Goal: Information Seeking & Learning: Learn about a topic

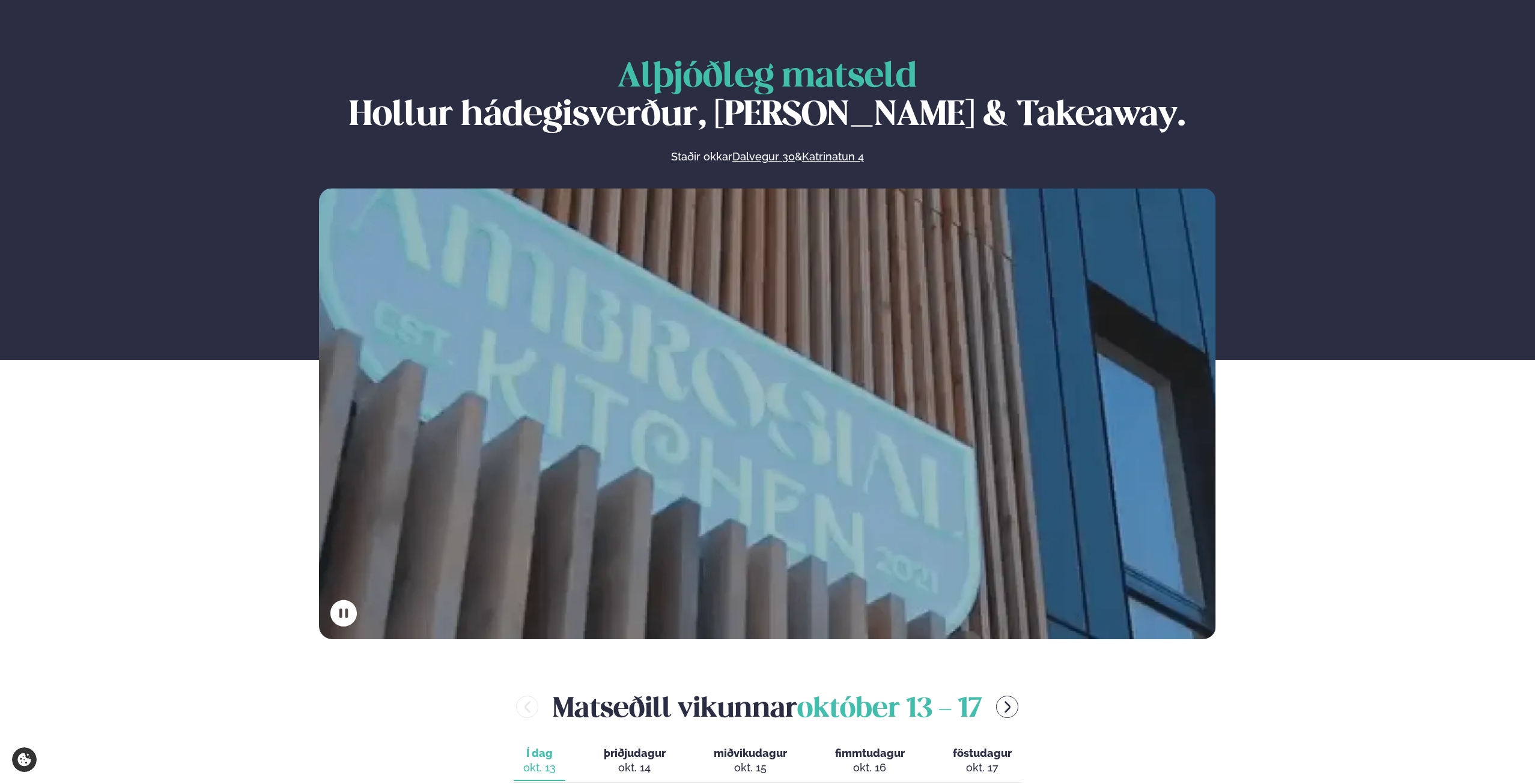
scroll to position [480, 0]
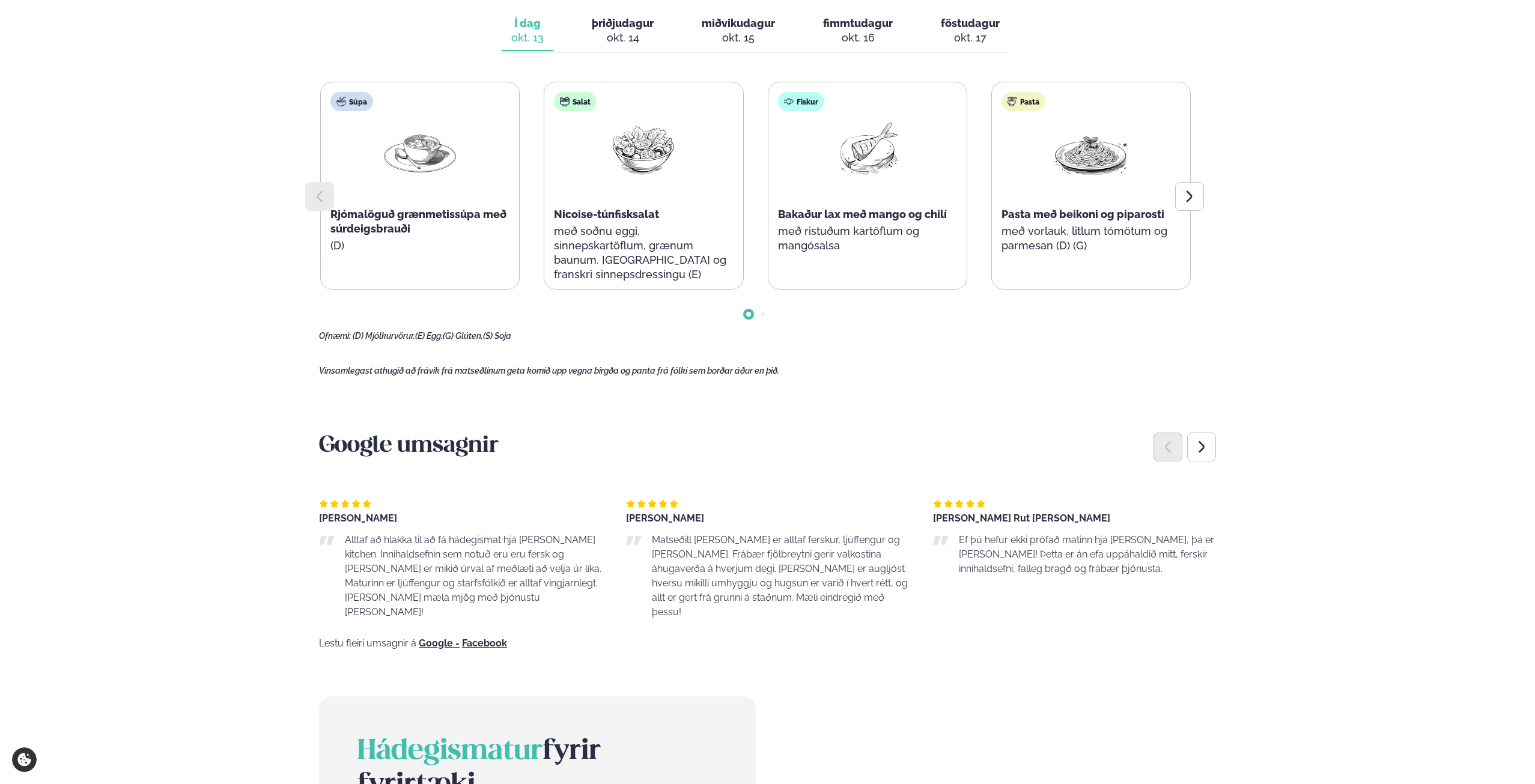
scroll to position [601, 0]
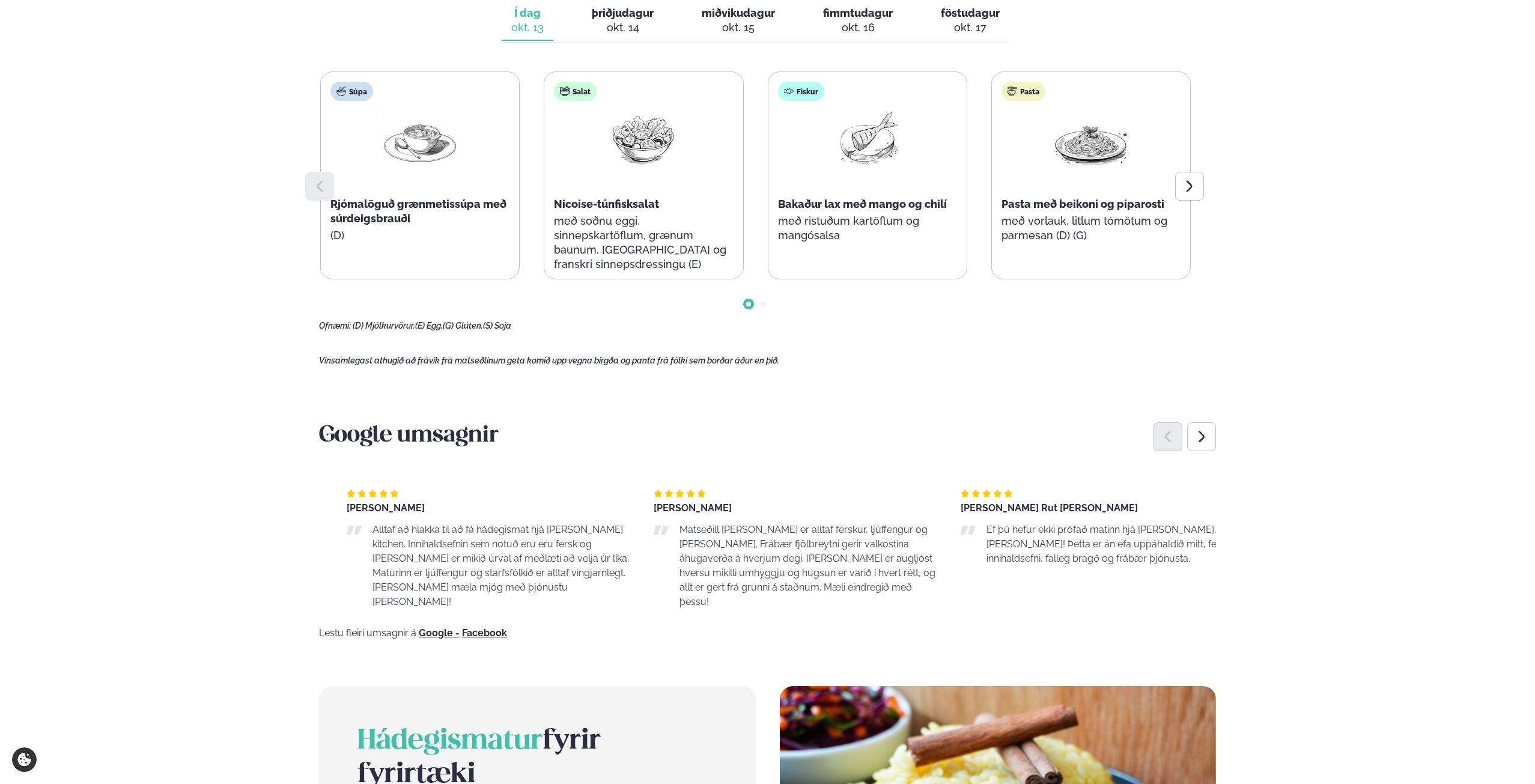
click at [1034, 531] on p "Ef þú hefur ekki prófað matinn hjá [PERSON_NAME], þá er [PERSON_NAME]! Þetta er…" at bounding box center [1115, 544] width 257 height 43
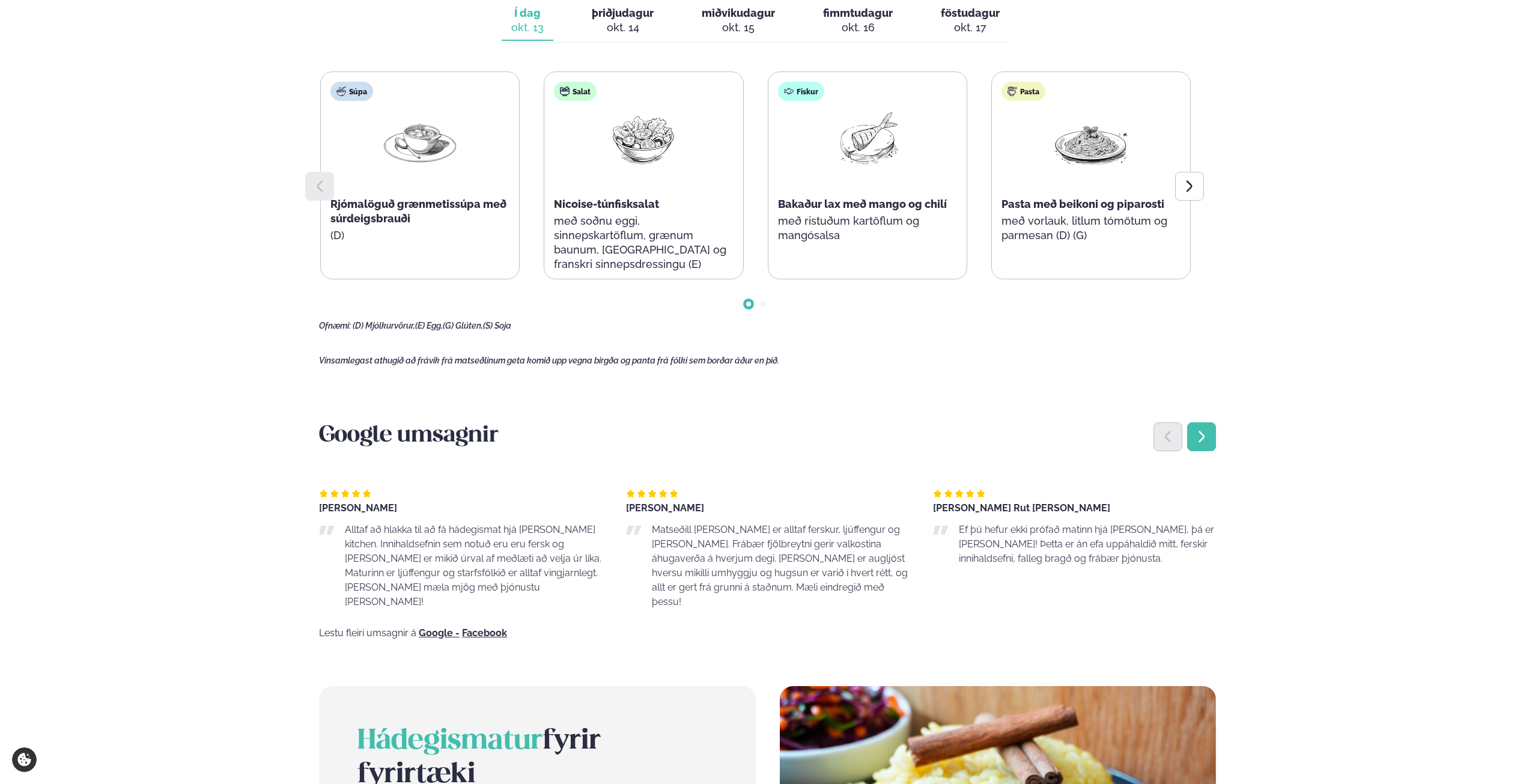
click at [1207, 429] on icon "Next slide" at bounding box center [1201, 436] width 14 height 14
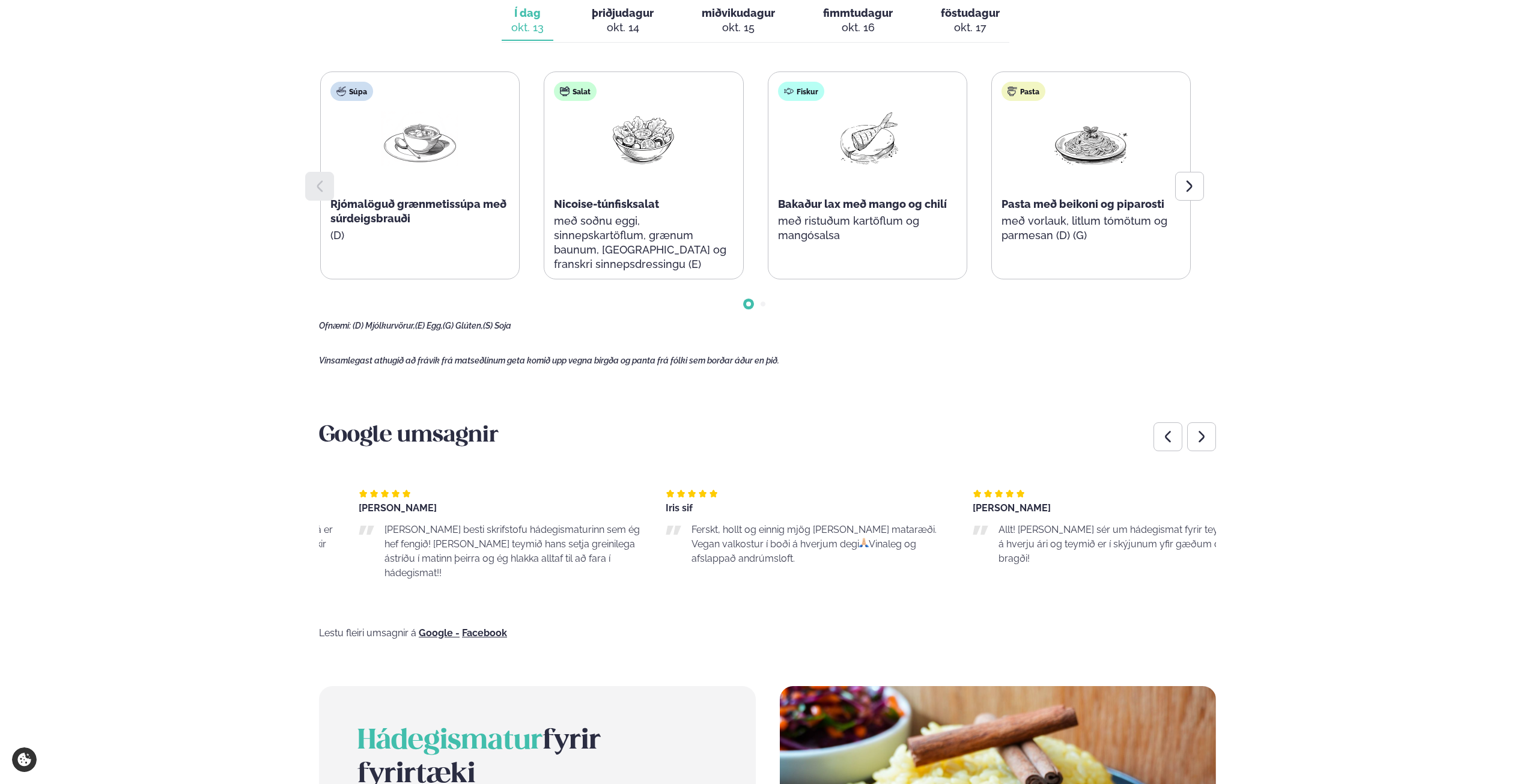
click at [1004, 527] on p "Allt! [PERSON_NAME] sér um hádegismat fyrir teymið mitt á hverju ári og teymið …" at bounding box center [1127, 544] width 257 height 43
click at [981, 535] on span "Allt! [PERSON_NAME] sér um hádegismat fyrir teymið mitt á hverju ári og teymið …" at bounding box center [1105, 544] width 256 height 40
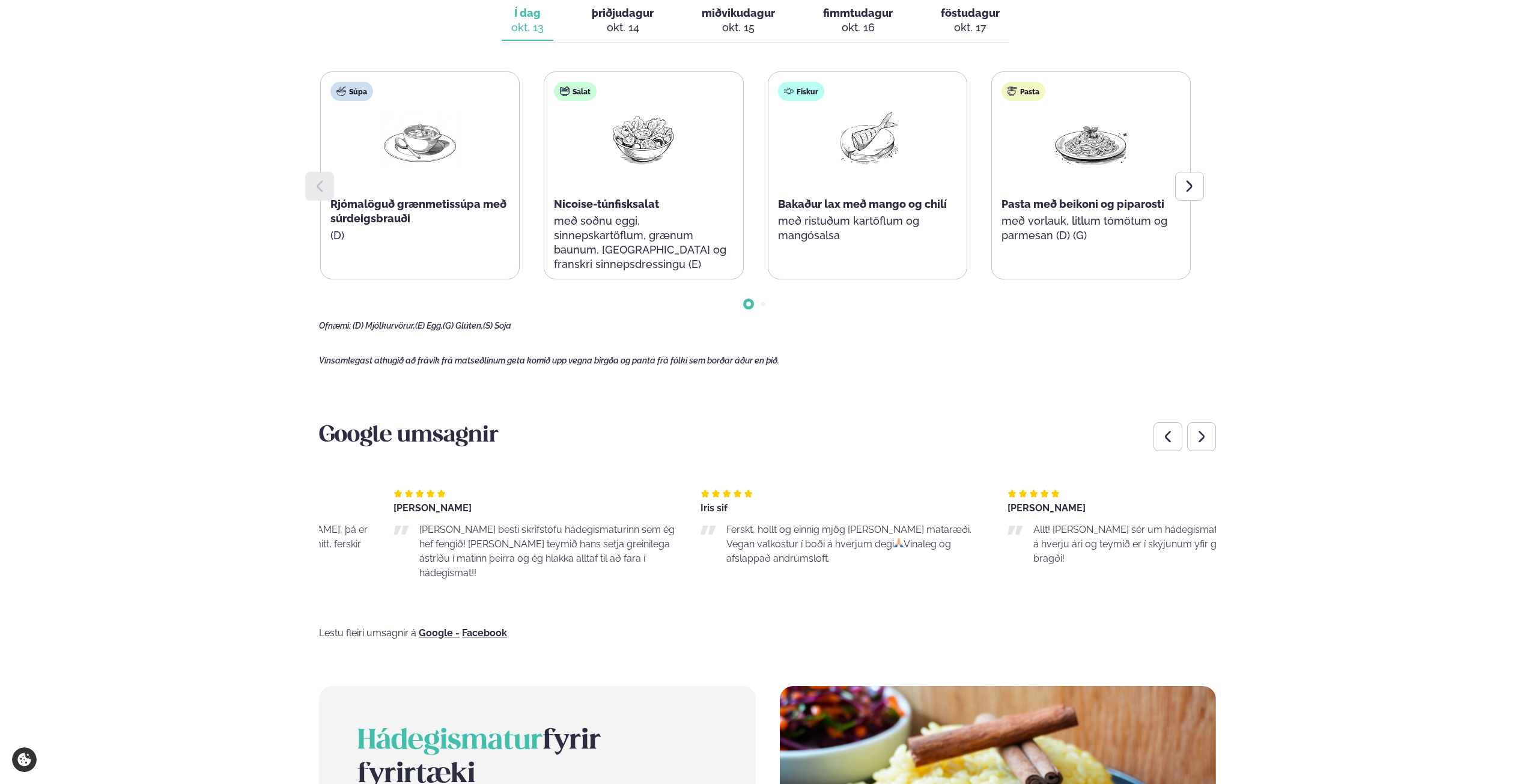
click at [423, 529] on span "[PERSON_NAME] besti skrifstofu hádegismaturinn sem ég hef fengið! [PERSON_NAME]…" at bounding box center [547, 551] width 255 height 55
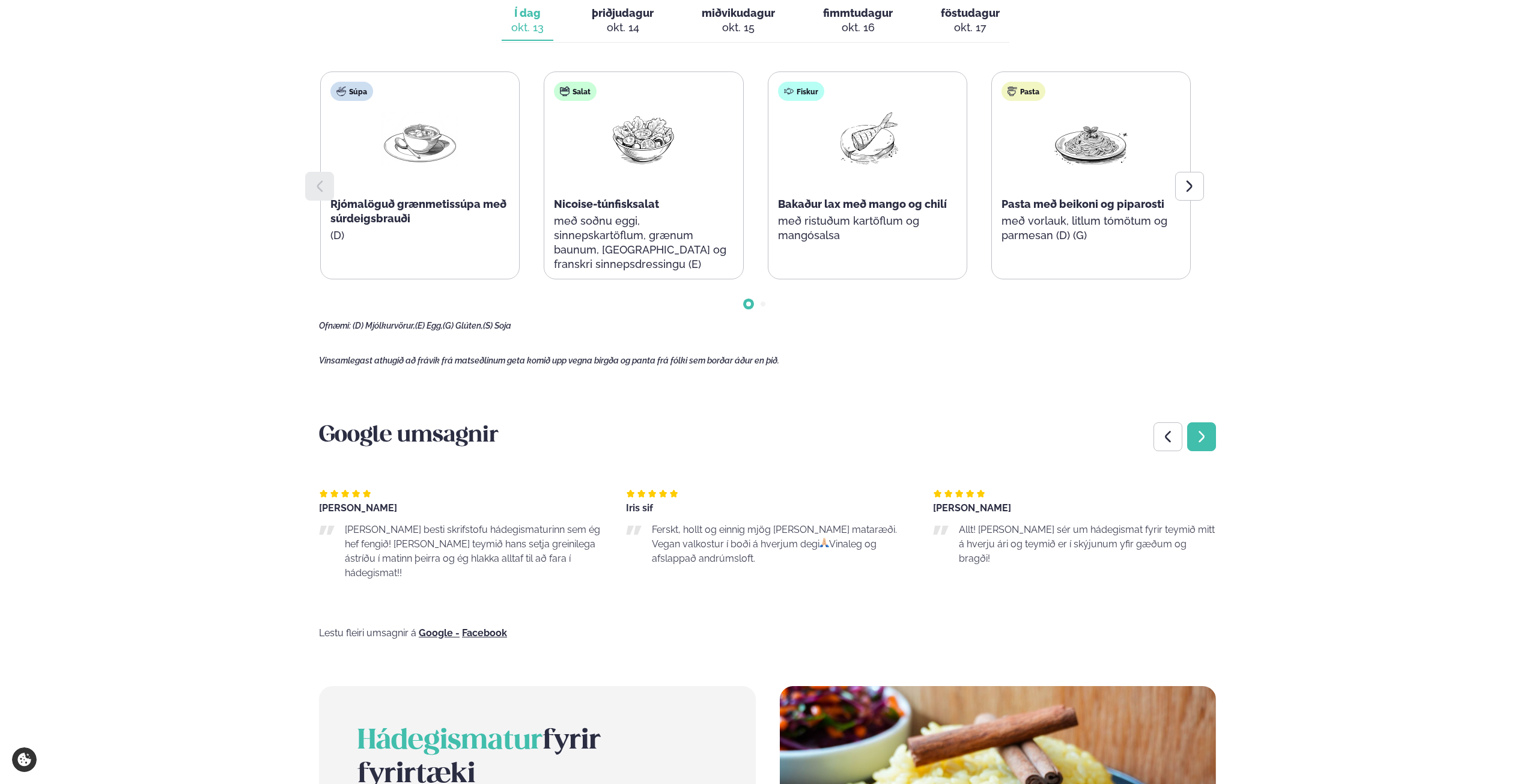
click at [1198, 429] on icon "Next slide" at bounding box center [1201, 436] width 14 height 14
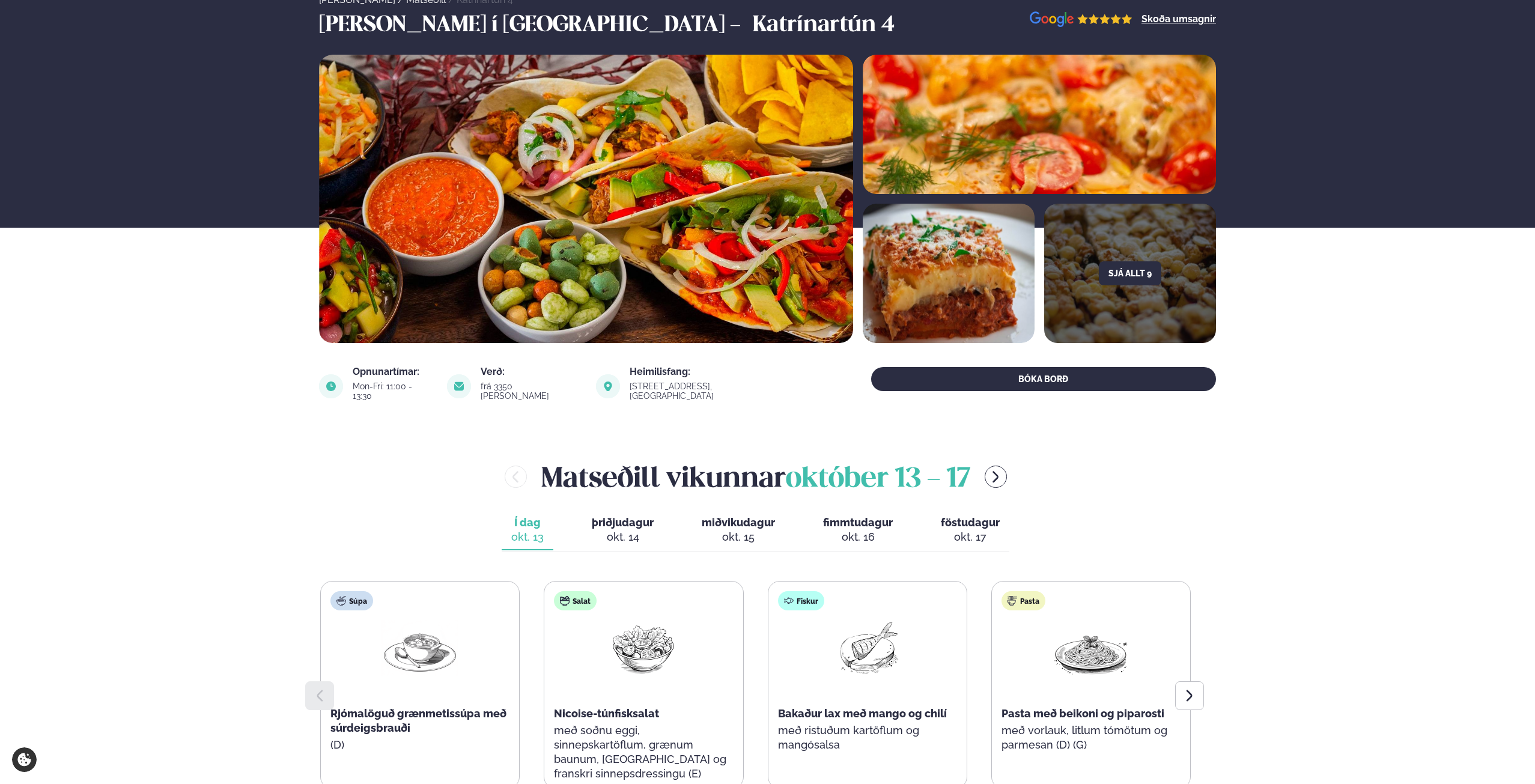
scroll to position [0, 0]
